Goal: Task Accomplishment & Management: Manage account settings

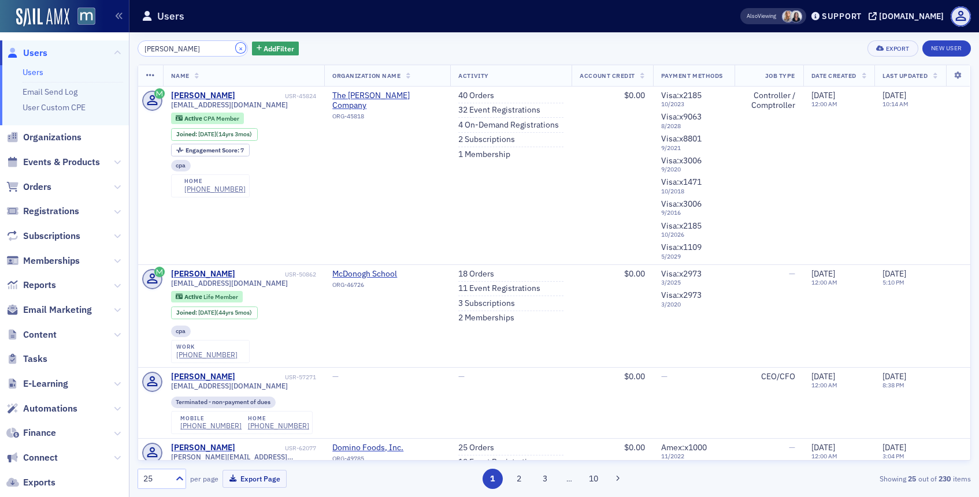
click at [236, 49] on button "×" at bounding box center [241, 48] width 10 height 10
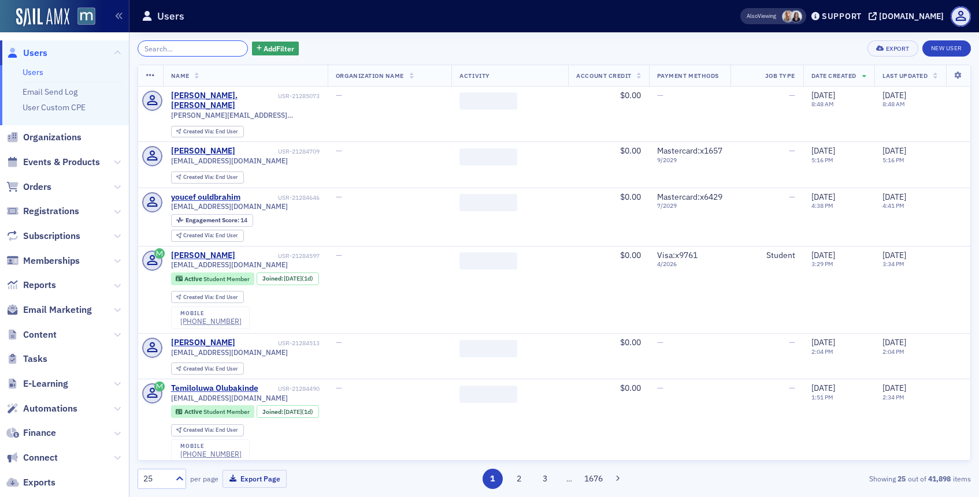
click at [213, 50] on input "search" at bounding box center [193, 48] width 110 height 16
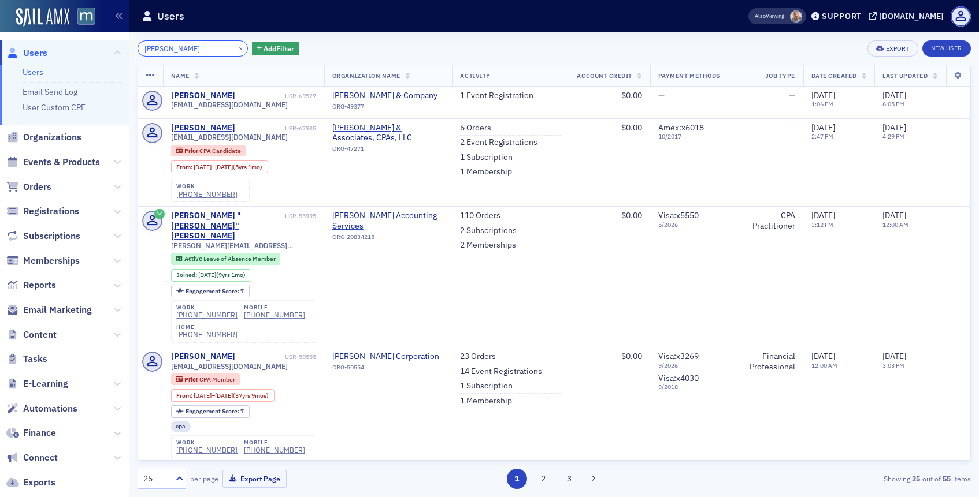
type input "[PERSON_NAME]"
click at [200, 330] on div "[PHONE_NUMBER]" at bounding box center [206, 334] width 61 height 9
click at [473, 229] on link "2 Subscriptions" at bounding box center [488, 231] width 57 height 10
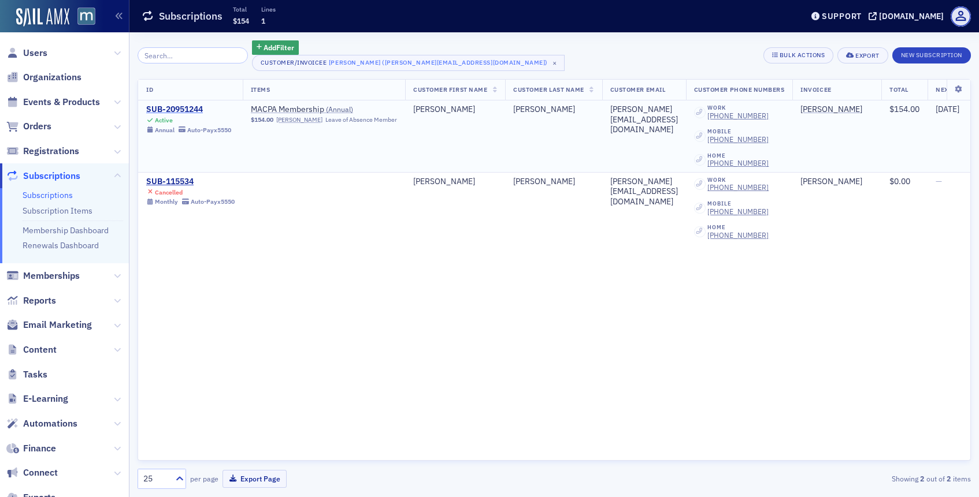
click at [202, 109] on div "SUB-20951244" at bounding box center [188, 110] width 85 height 10
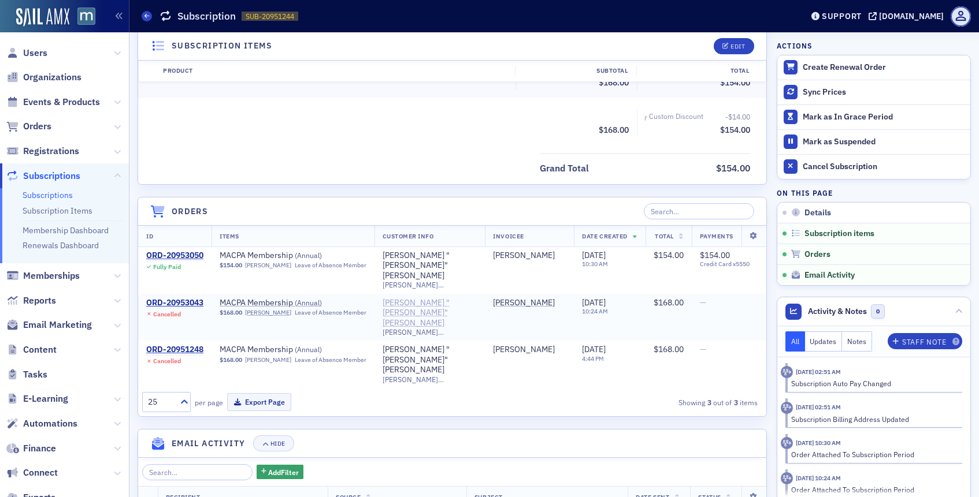
scroll to position [377, 0]
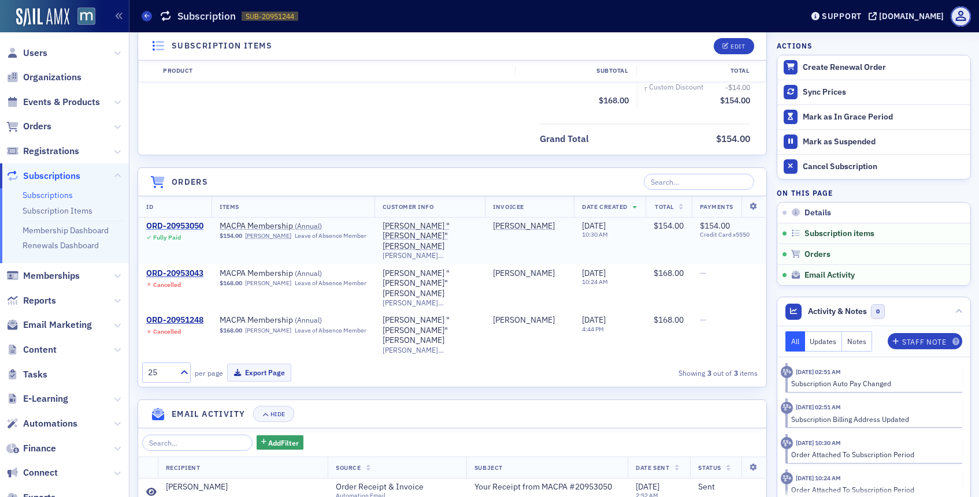
click at [184, 225] on div "ORD-20953050" at bounding box center [174, 226] width 57 height 10
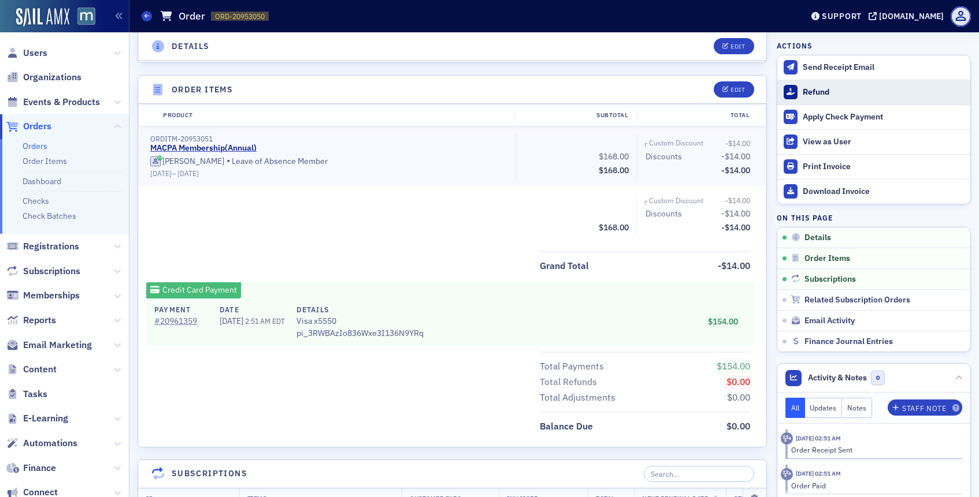
click at [809, 95] on div "Refund" at bounding box center [884, 92] width 162 height 10
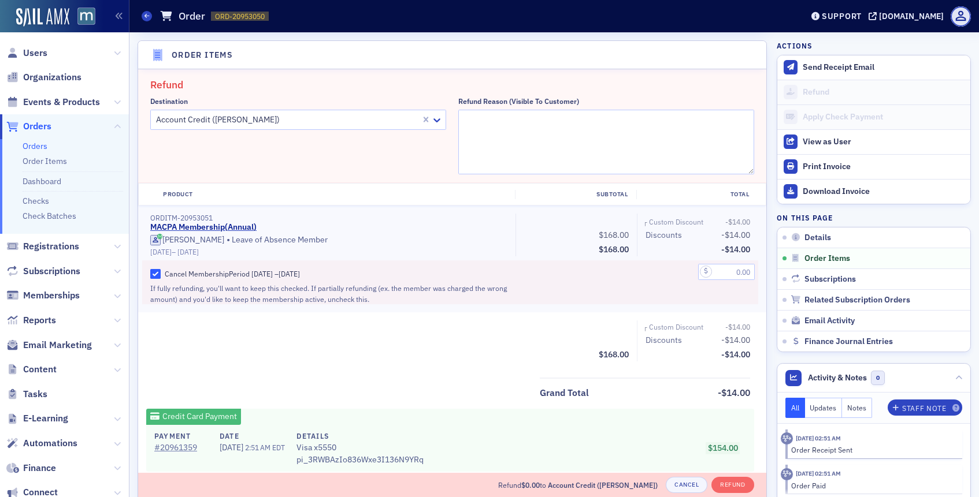
scroll to position [414, 0]
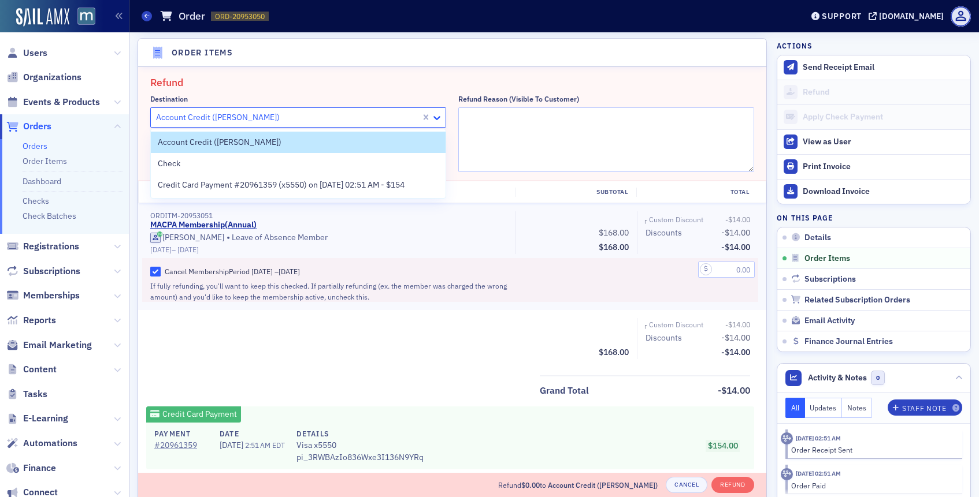
click at [443, 118] on div at bounding box center [438, 118] width 14 height 12
click at [354, 188] on span "Credit Card Payment #20961359 (x5550) on [DATE] 02:51 AM - $154" at bounding box center [281, 185] width 247 height 12
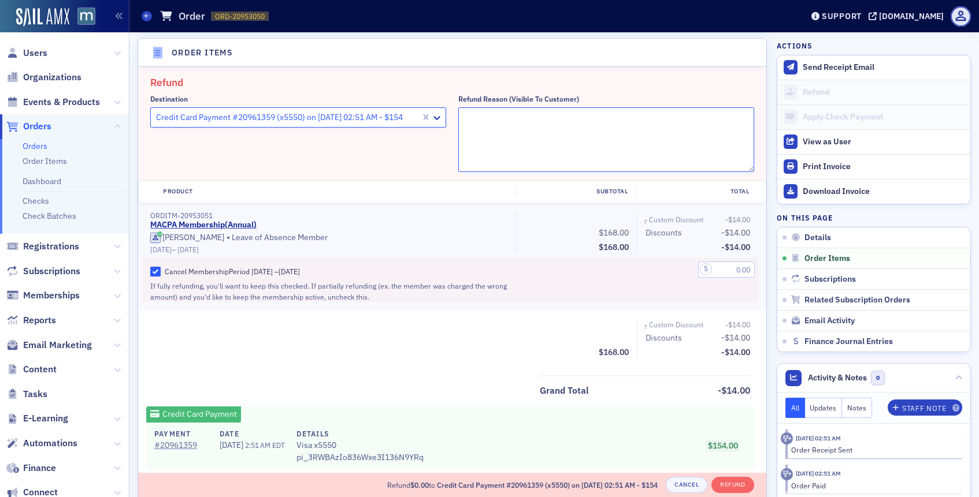
click at [537, 142] on textarea "Refund Reason (Visible to Customer)" at bounding box center [606, 139] width 296 height 65
type textarea "Member passed away unfortunately!"
click at [732, 263] on input "text" at bounding box center [726, 270] width 57 height 16
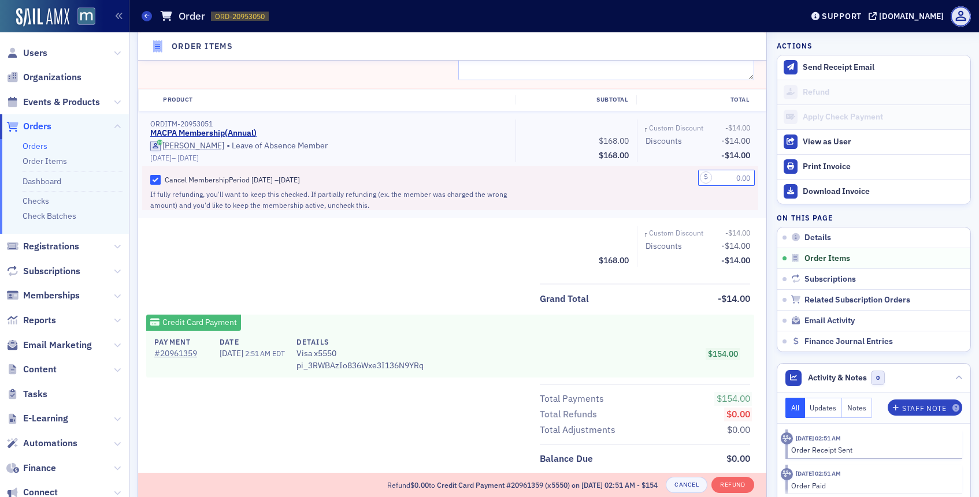
scroll to position [507, 0]
click at [723, 178] on input "text" at bounding box center [726, 177] width 57 height 16
type input "154.00"
click at [688, 192] on div "154.00" at bounding box center [697, 187] width 121 height 44
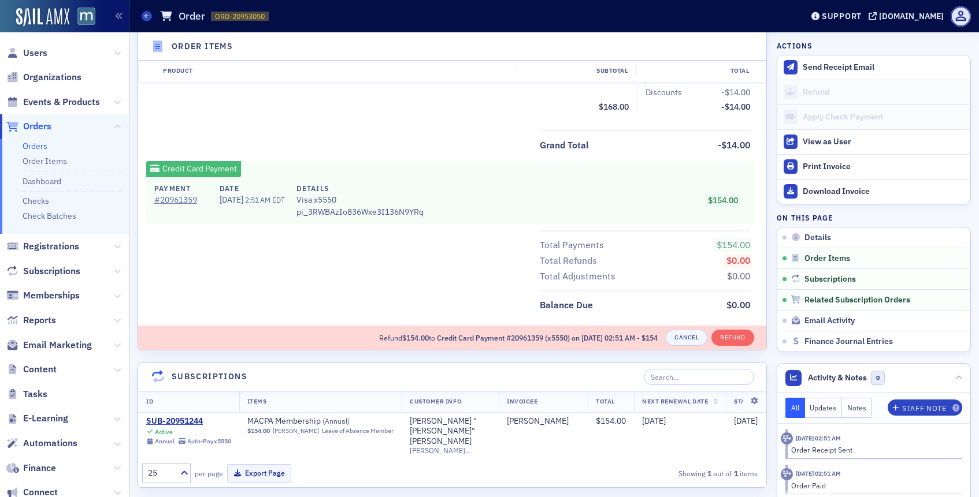
scroll to position [668, 0]
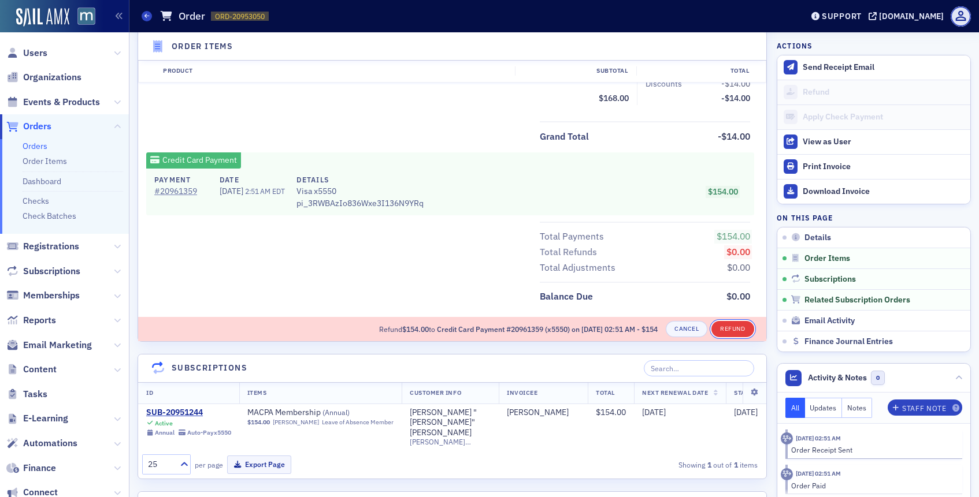
click at [738, 328] on button "Refund" at bounding box center [732, 329] width 42 height 16
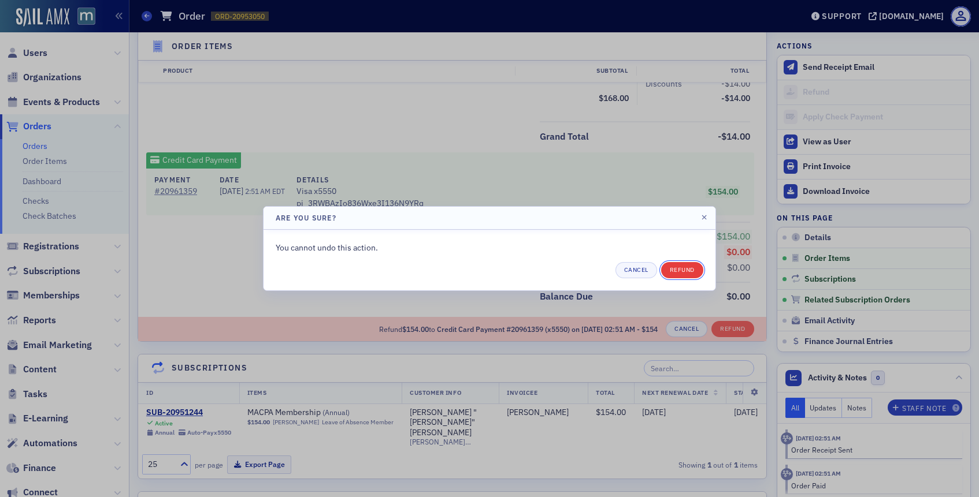
click at [685, 266] on button "Refund" at bounding box center [682, 270] width 42 height 16
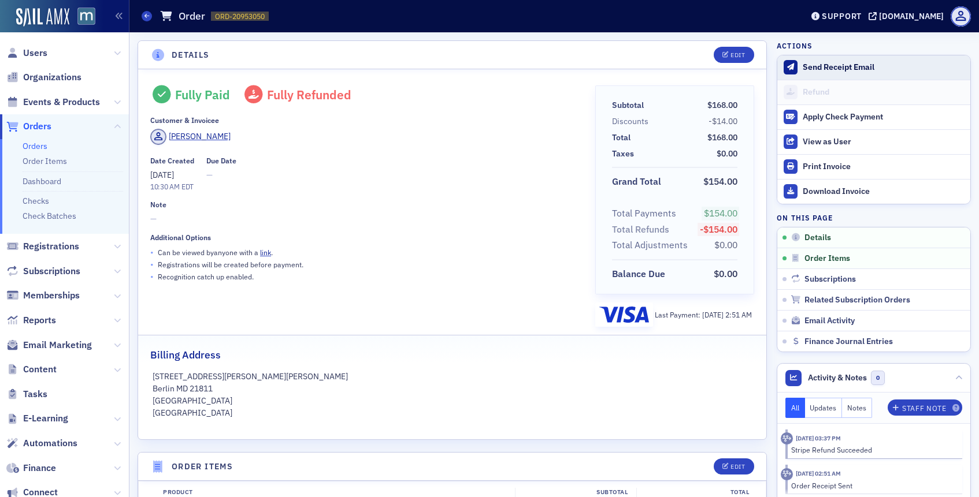
click at [800, 69] on button "Send Receipt Email" at bounding box center [873, 67] width 193 height 24
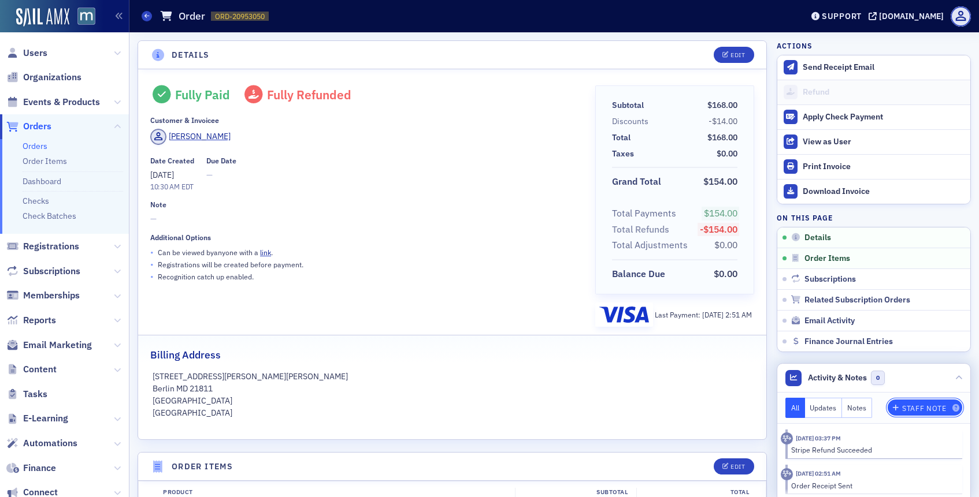
click at [911, 402] on button "Staff Note" at bounding box center [924, 408] width 75 height 16
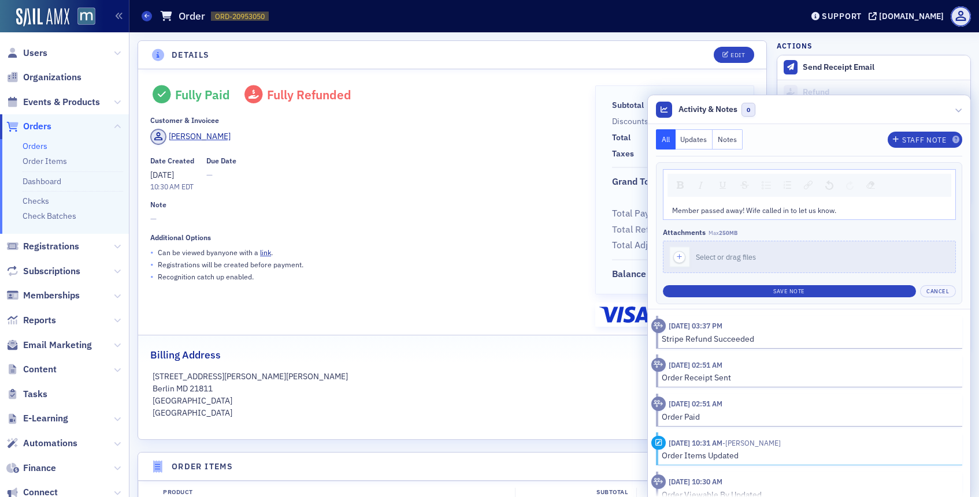
click at [823, 298] on div "Member passed away! Wife called in to let us know. Attachments Max 250MB Select…" at bounding box center [809, 233] width 306 height 142
click at [841, 211] on div "Member passed away! Wife called in to let us know." at bounding box center [809, 210] width 275 height 10
click at [673, 212] on span "Member passed away! Wife called in to let us know." at bounding box center [754, 210] width 164 height 9
click at [847, 211] on div "**Member passed away! Wife called in to let us know." at bounding box center [809, 210] width 275 height 10
click at [820, 291] on button "Save Note" at bounding box center [789, 291] width 253 height 12
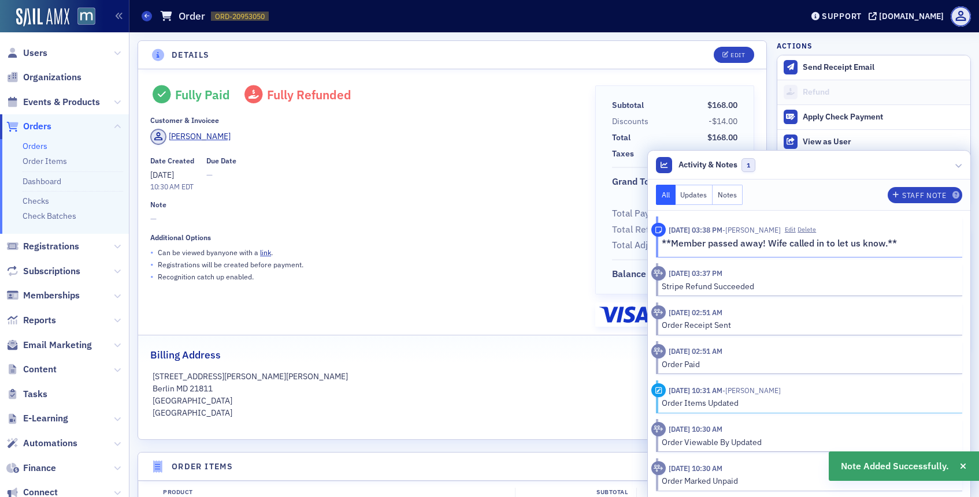
click at [510, 157] on div "Date Created 5/27/2025 10:30 AM EDT Due Date —" at bounding box center [364, 175] width 429 height 36
click at [34, 54] on span "Users" at bounding box center [35, 53] width 24 height 13
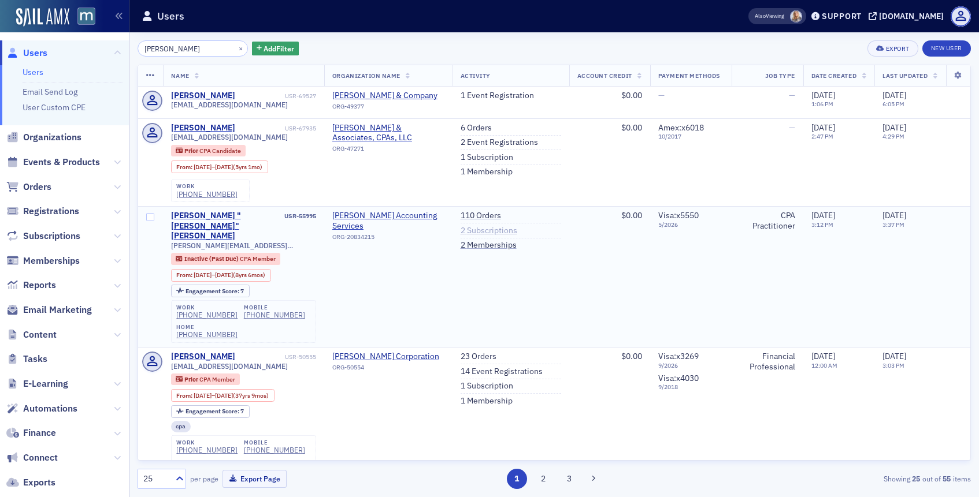
click at [470, 233] on link "2 Subscriptions" at bounding box center [488, 231] width 57 height 10
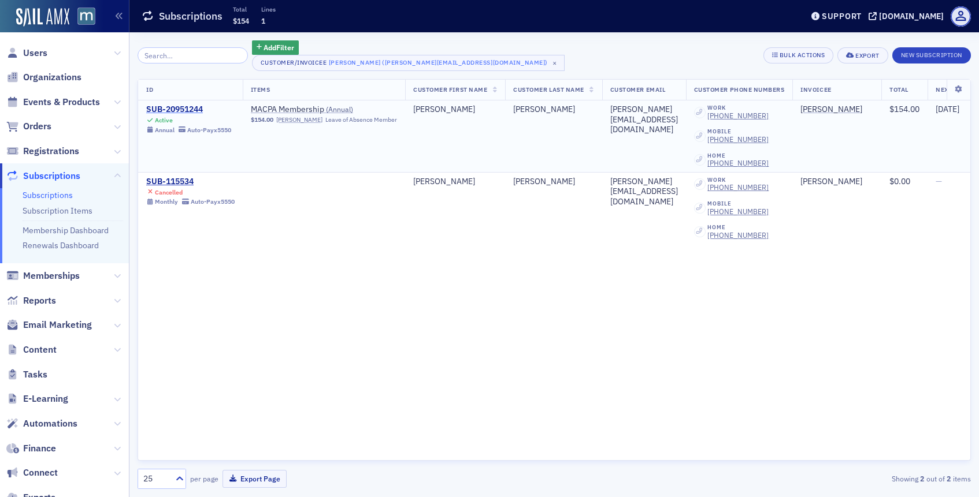
click at [177, 112] on div "SUB-20951244" at bounding box center [188, 110] width 85 height 10
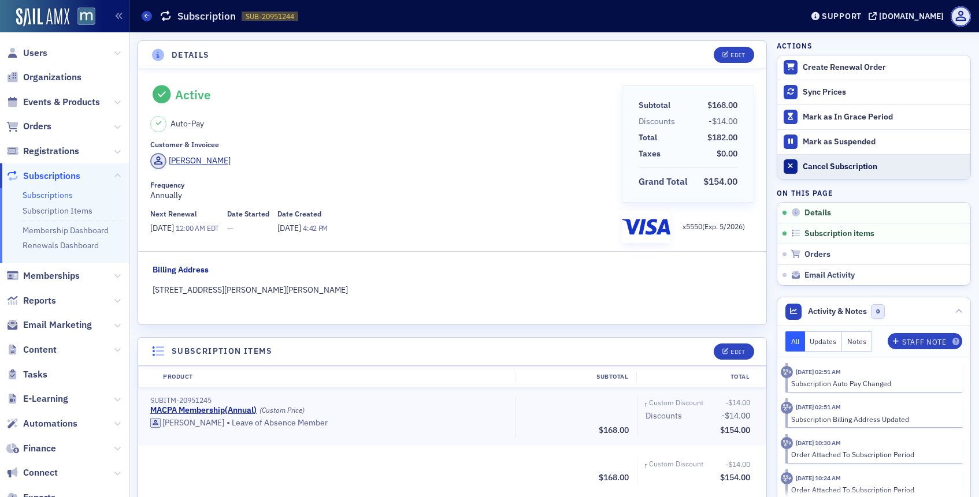
click at [816, 161] on button "Cancel Subscription" at bounding box center [873, 166] width 193 height 25
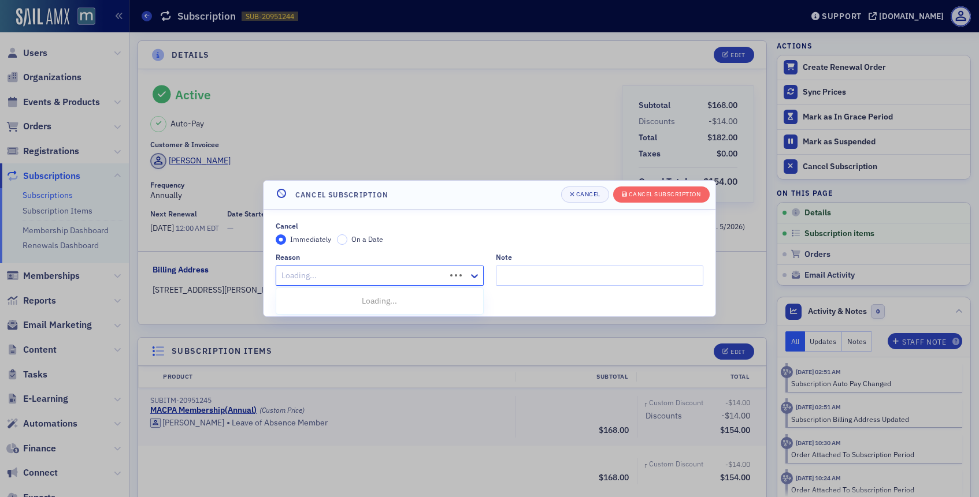
click at [362, 273] on div at bounding box center [362, 276] width 164 height 14
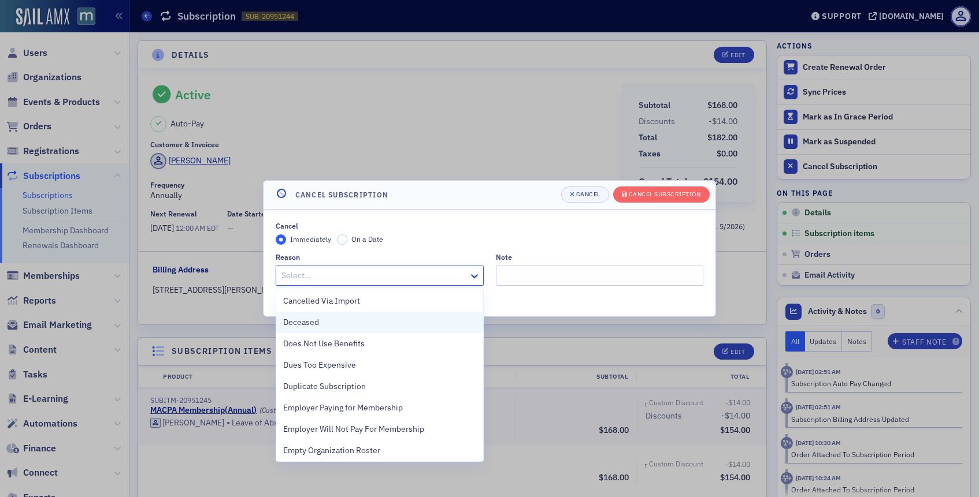
click at [321, 324] on div "Deceased" at bounding box center [379, 323] width 193 height 12
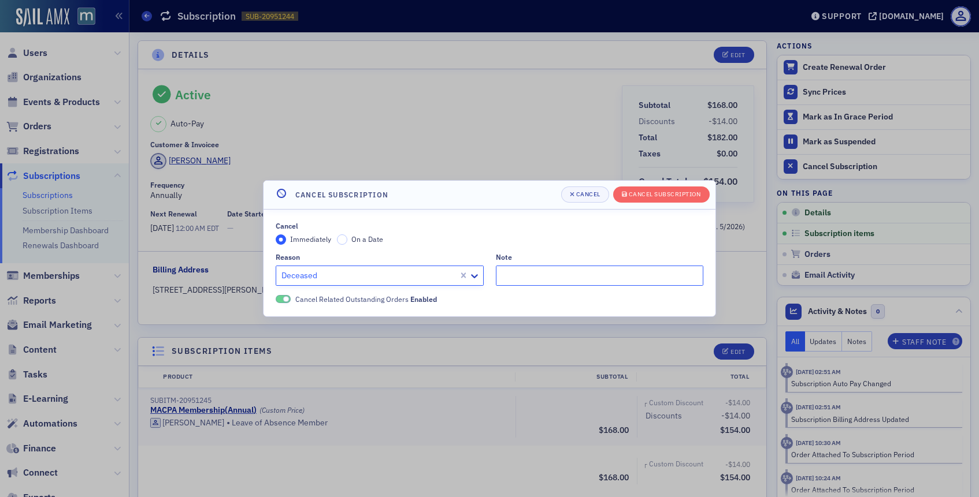
click at [537, 274] on input "Note" at bounding box center [600, 276] width 208 height 20
type input "S"
type input "Wife called in to let us know he passed away!"
click at [650, 198] on span "Cancel Subscription" at bounding box center [661, 194] width 79 height 9
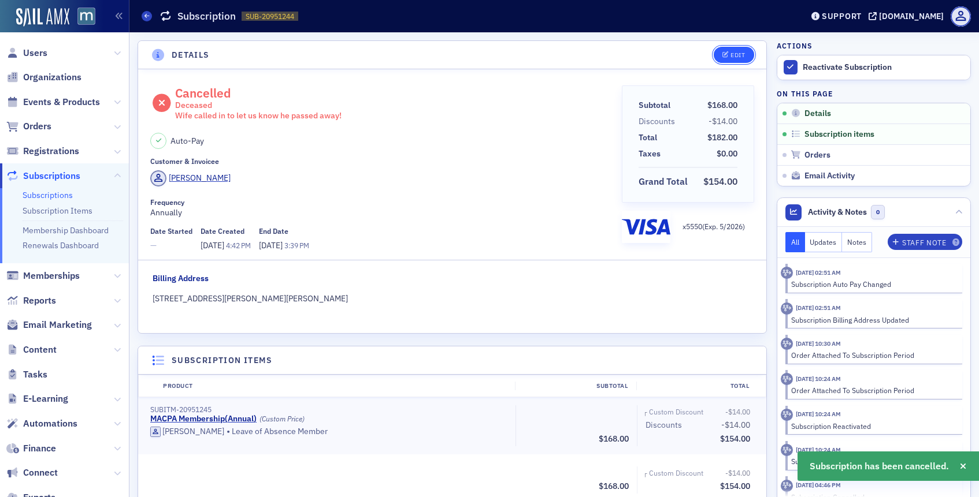
click at [728, 56] on icon "button" at bounding box center [725, 55] width 7 height 6
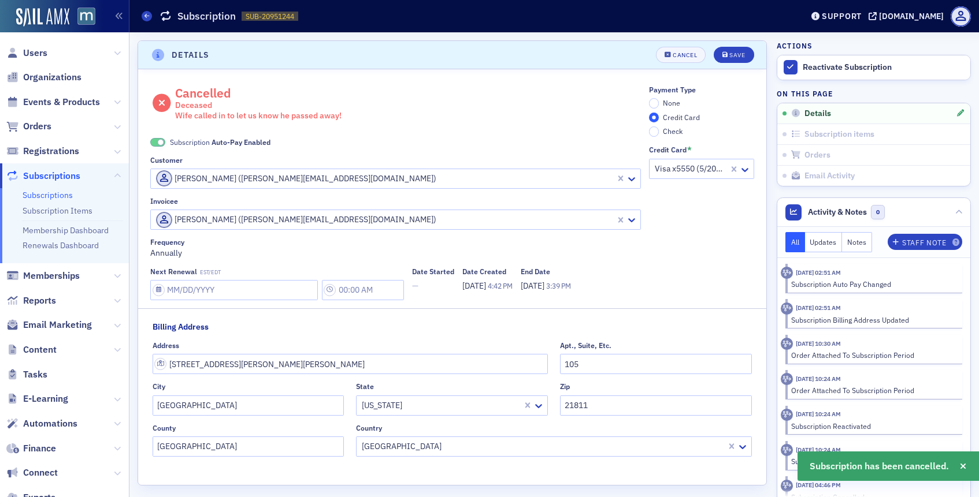
scroll to position [2, 0]
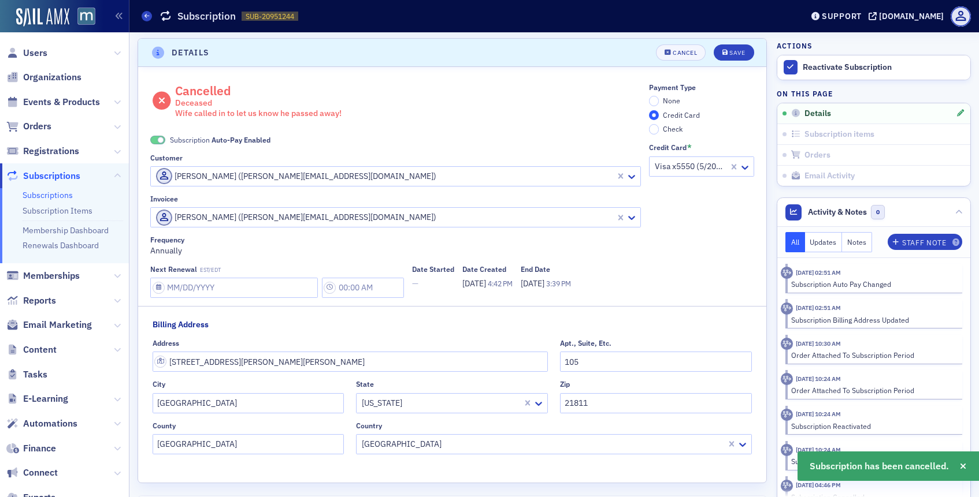
click at [155, 142] on span at bounding box center [157, 140] width 15 height 9
click at [652, 103] on input "None" at bounding box center [654, 101] width 10 height 10
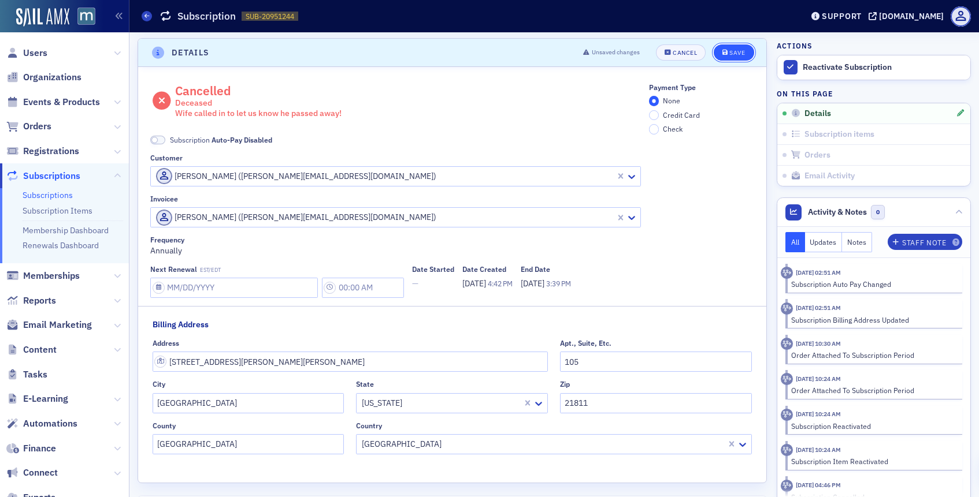
click at [730, 53] on div "Save" at bounding box center [737, 53] width 16 height 6
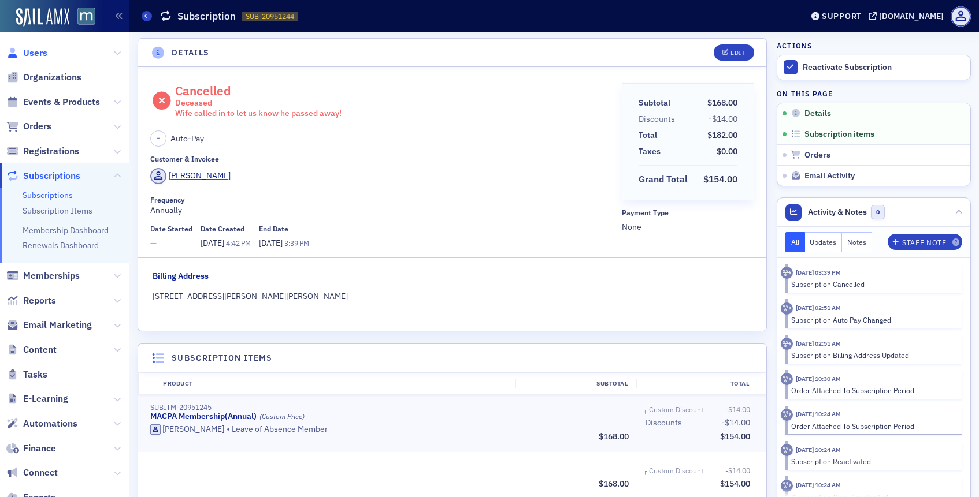
click at [39, 51] on span "Users" at bounding box center [35, 53] width 24 height 13
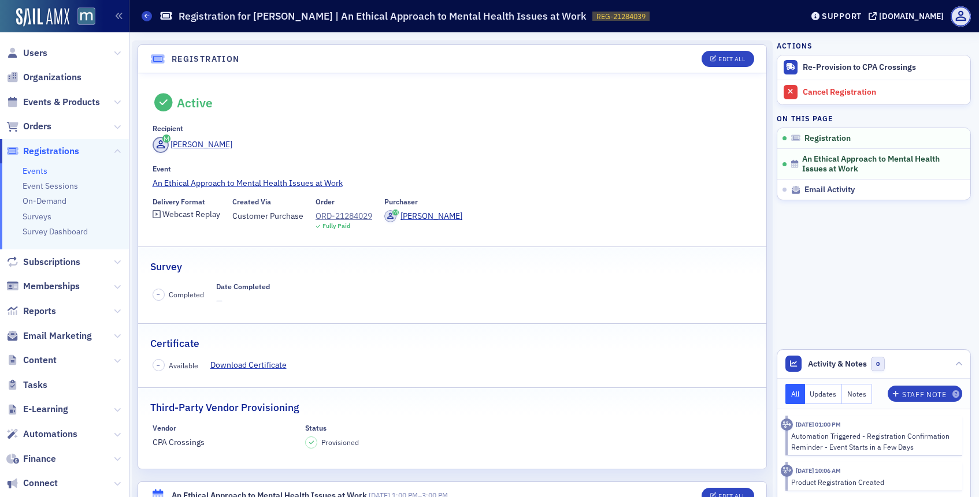
click at [47, 47] on span "Users" at bounding box center [64, 52] width 129 height 25
click at [42, 51] on span "Users" at bounding box center [35, 53] width 24 height 13
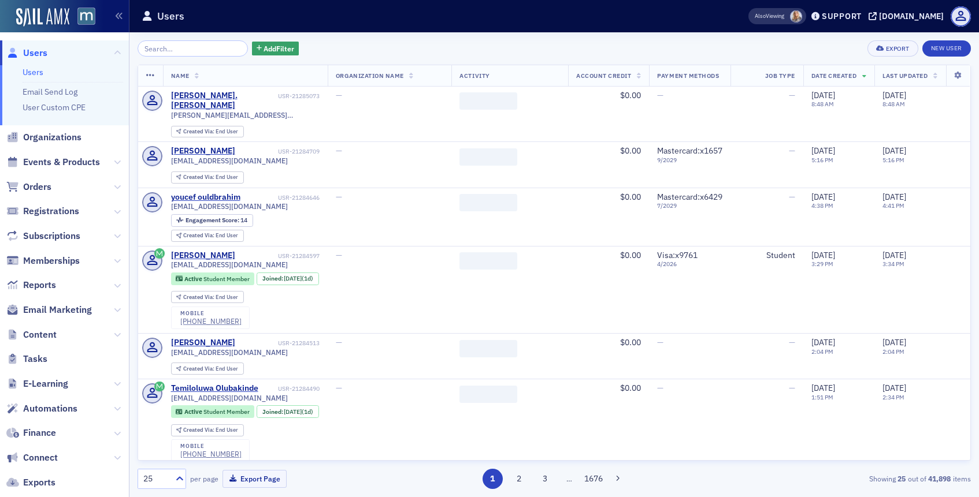
click at [173, 42] on input "search" at bounding box center [193, 48] width 110 height 16
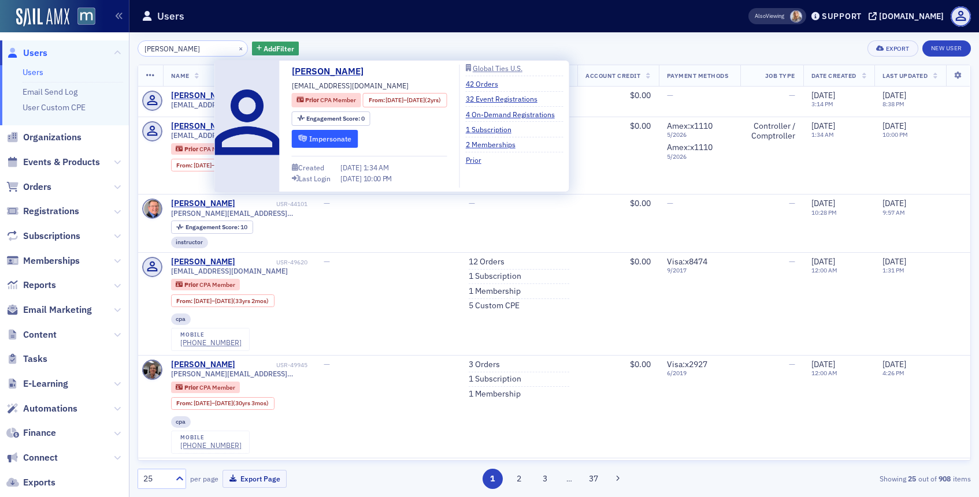
type input "John Seong"
click at [315, 134] on button "Impersonate" at bounding box center [325, 139] width 66 height 18
